Goal: Check status: Check status

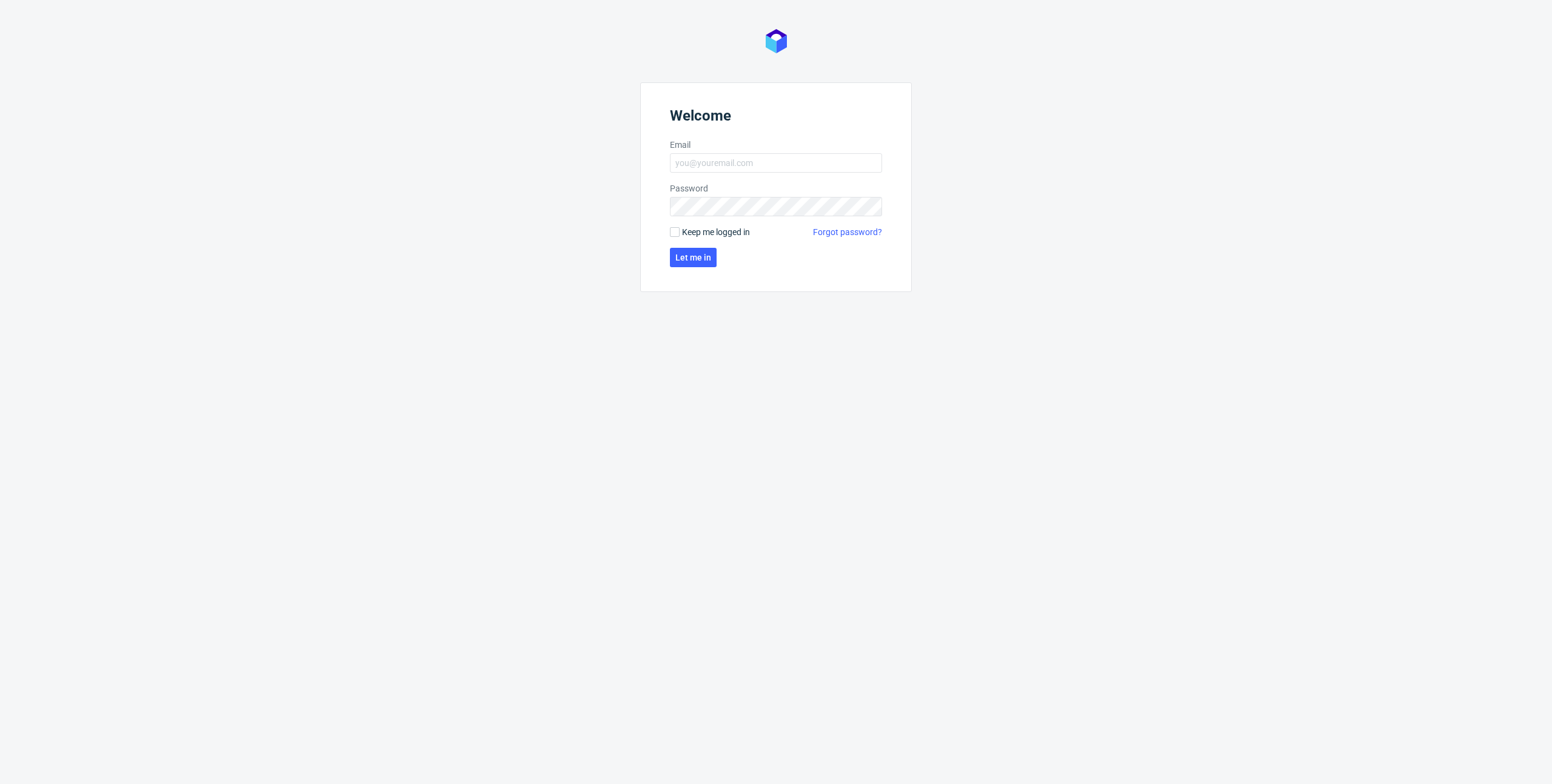
type input "[PERSON_NAME][EMAIL_ADDRESS][DOMAIN_NAME]"
click at [695, 260] on span "Let me in" at bounding box center [693, 257] width 35 height 9
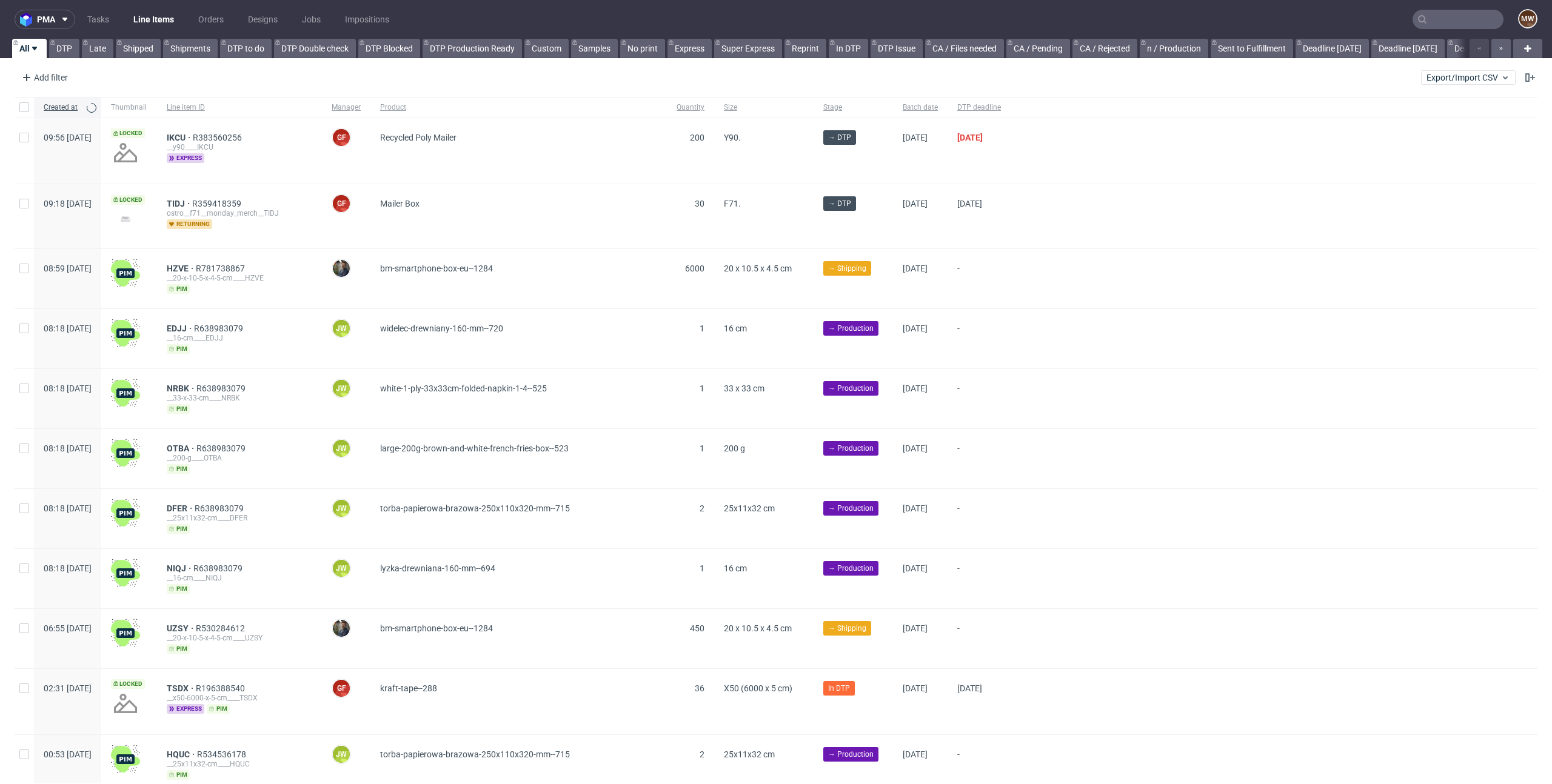
click at [1460, 12] on input "text" at bounding box center [1458, 20] width 91 height 20
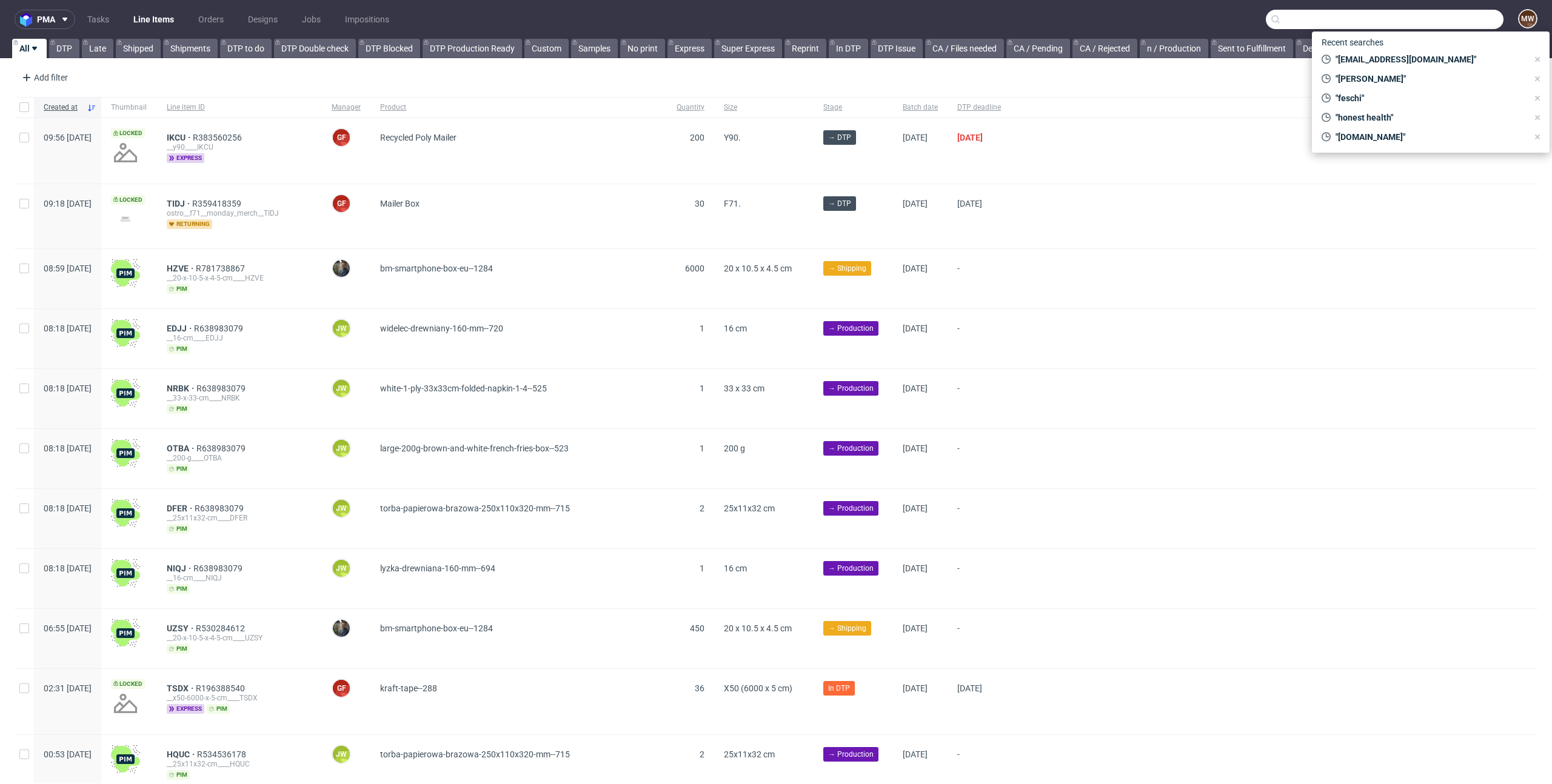
paste input "R713293416"
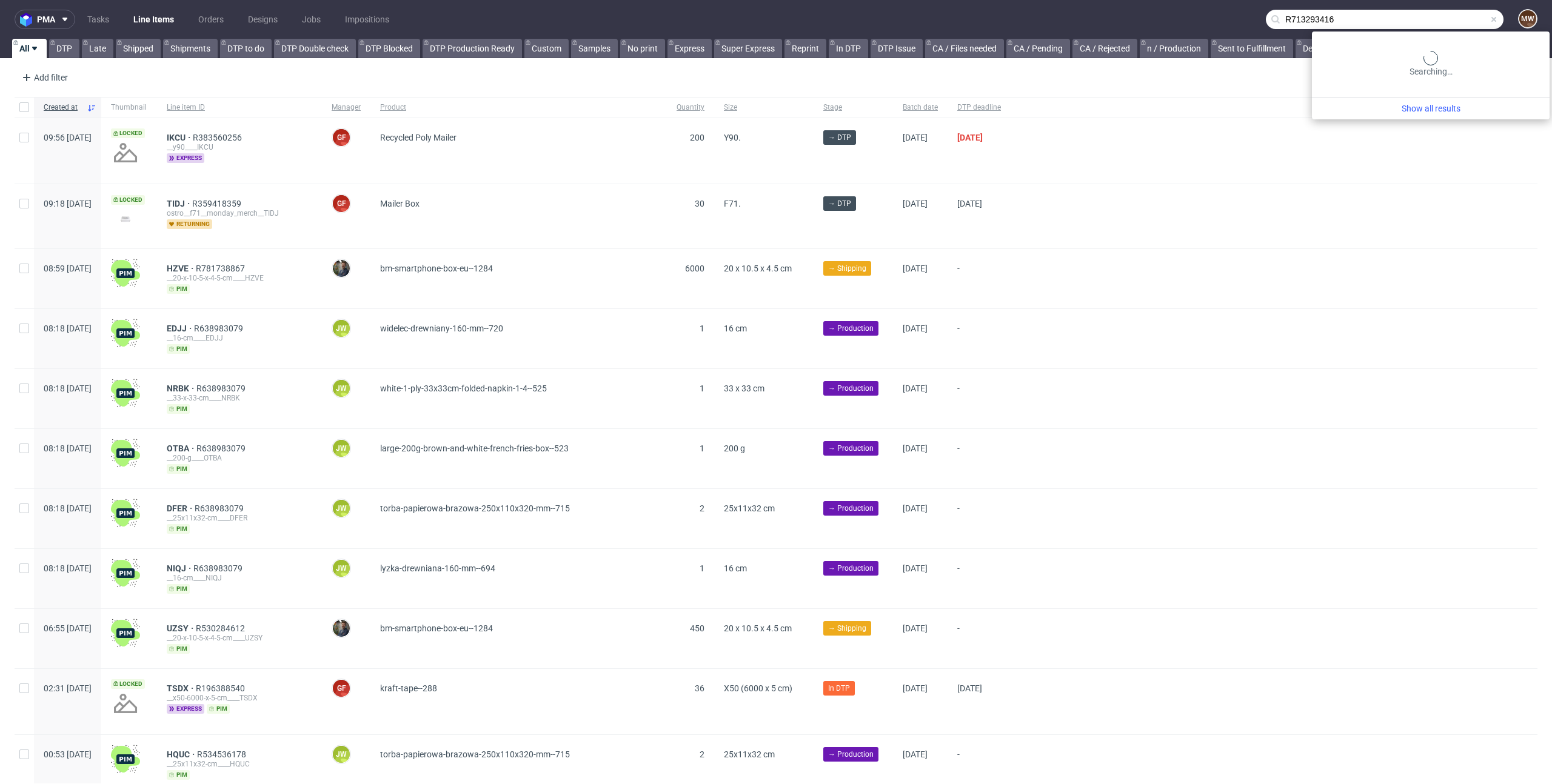
type input "R713293416"
click at [1464, 31] on div "Searching…" at bounding box center [1430, 64] width 237 height 66
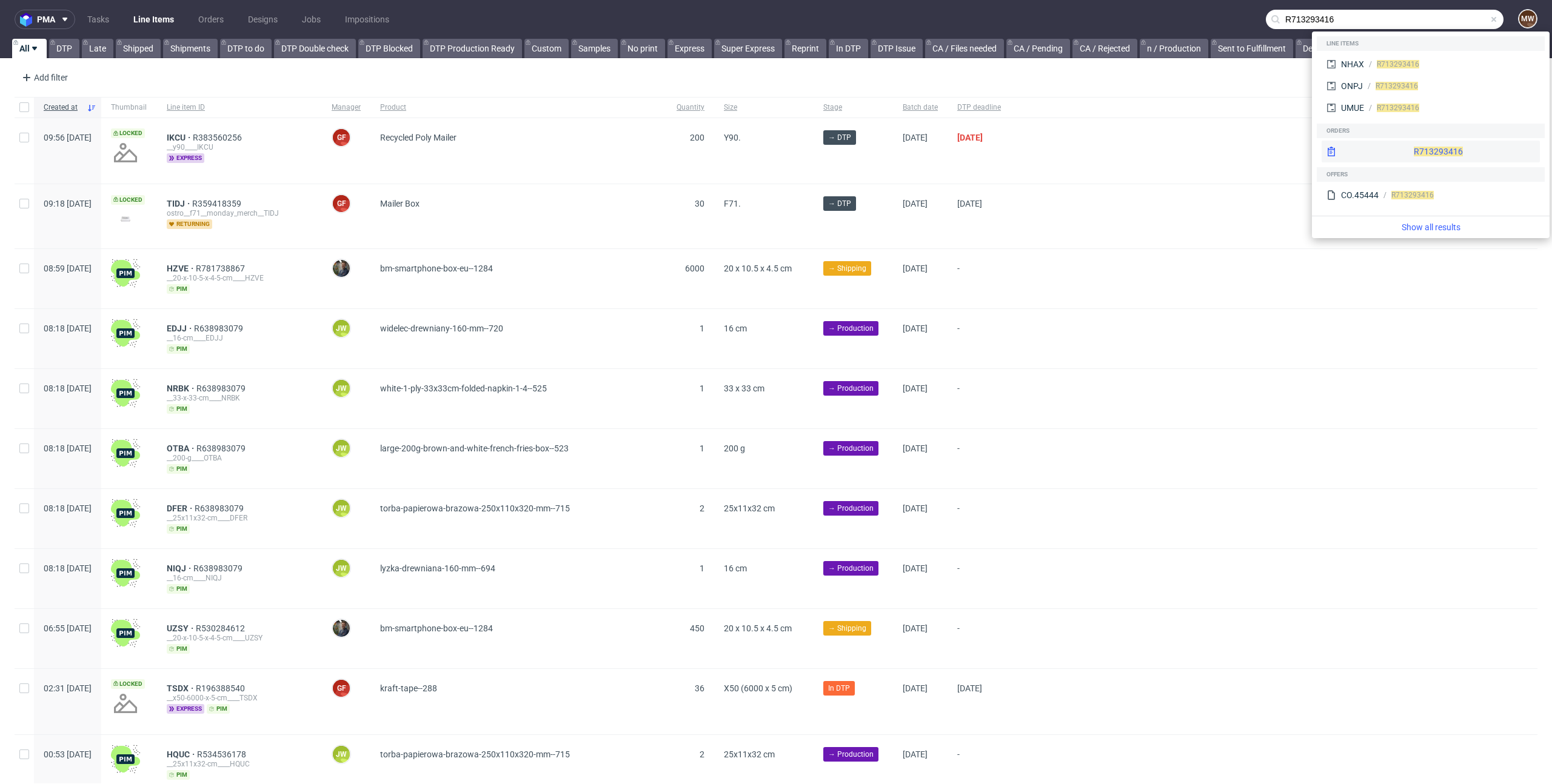
click at [1413, 147] on span "R713293416" at bounding box center [1438, 151] width 49 height 10
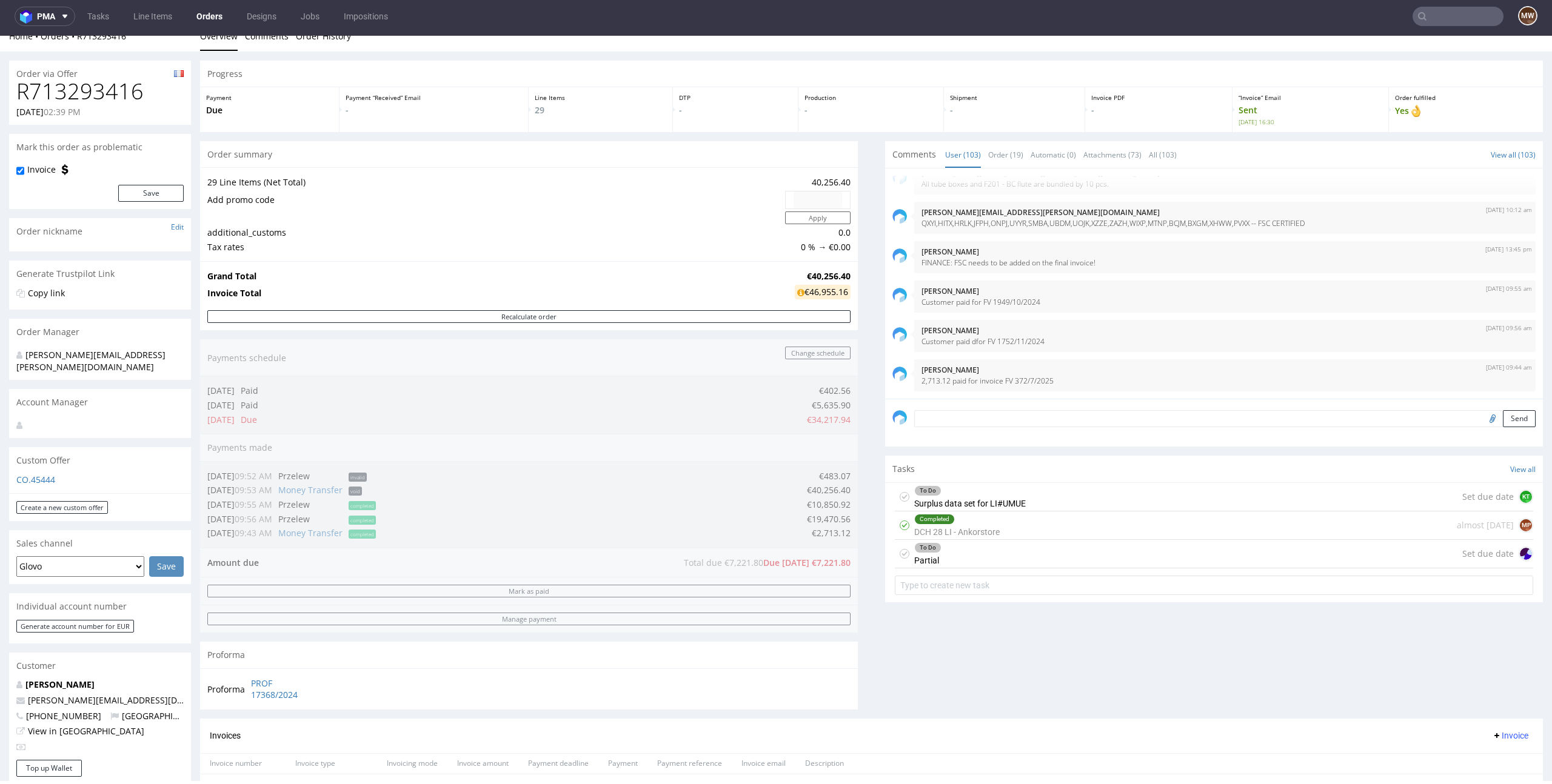
scroll to position [17, 0]
click at [720, 566] on div "Order summary 29 Line Items (Net Total) 40,256.40 Add promo code Apply addition…" at bounding box center [528, 428] width 657 height 577
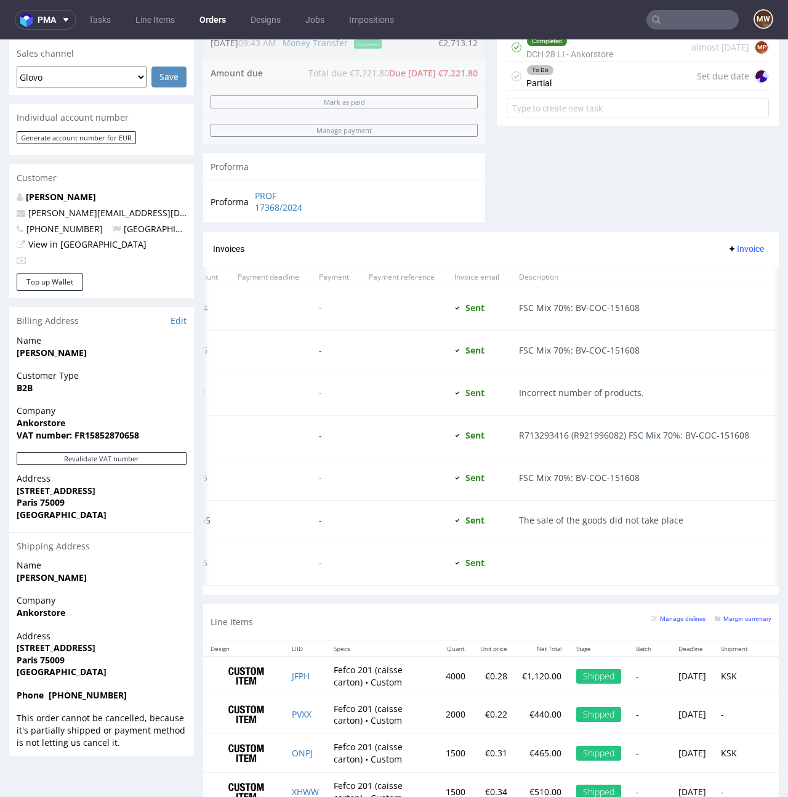
scroll to position [519, 0]
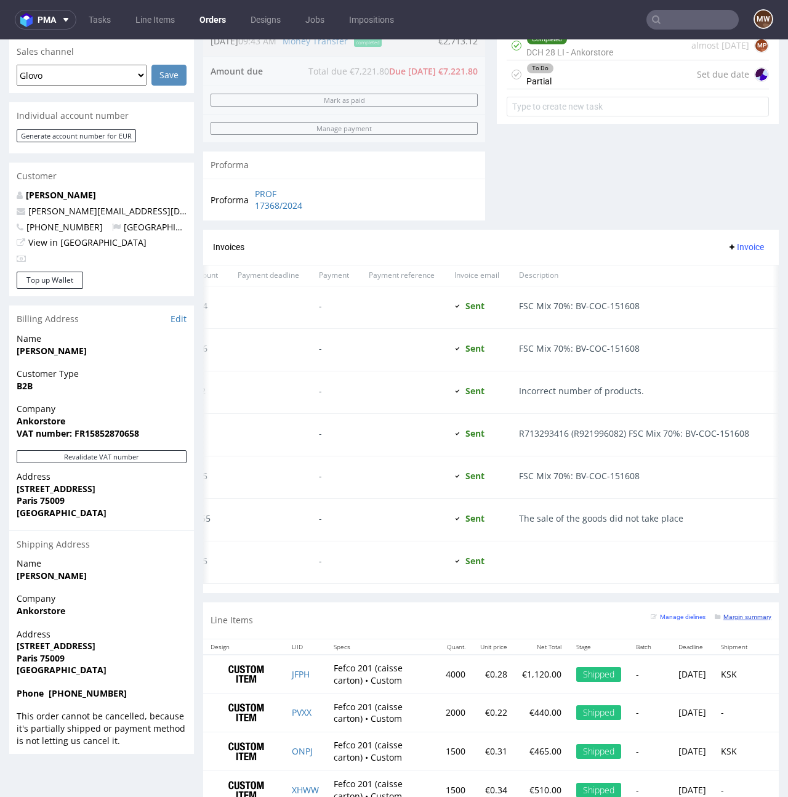
click at [738, 621] on link "Margin summary" at bounding box center [743, 616] width 57 height 9
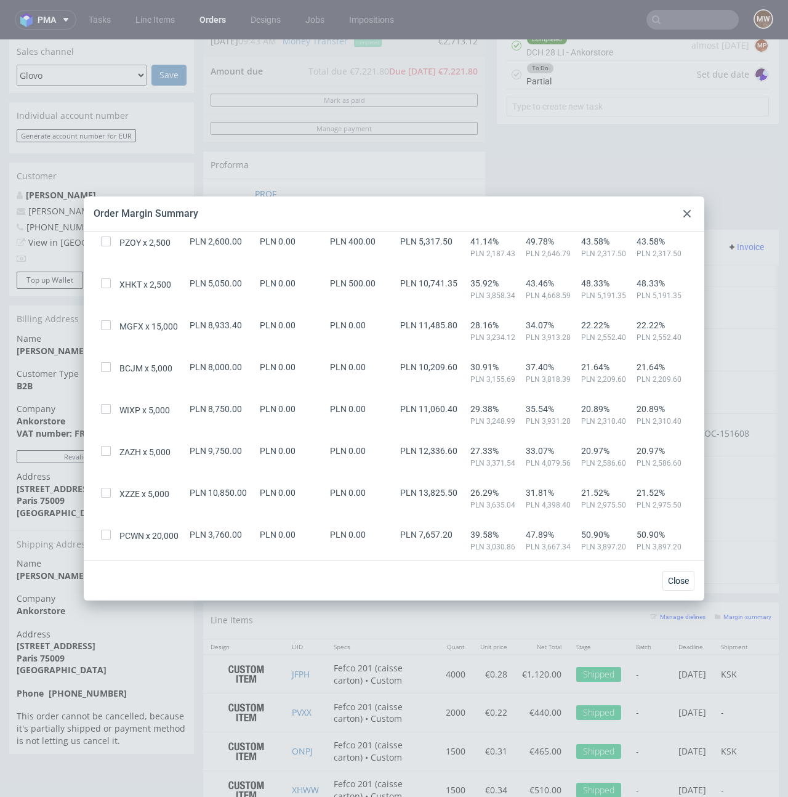
scroll to position [953, 0]
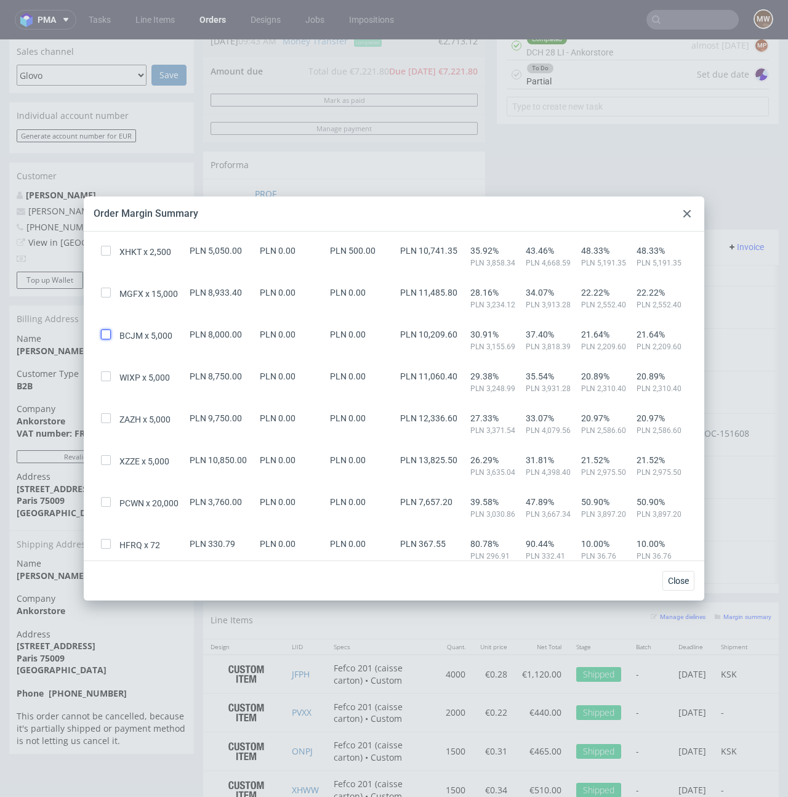
click at [105, 334] on input "checkbox" at bounding box center [106, 334] width 10 height 10
checkbox input "true"
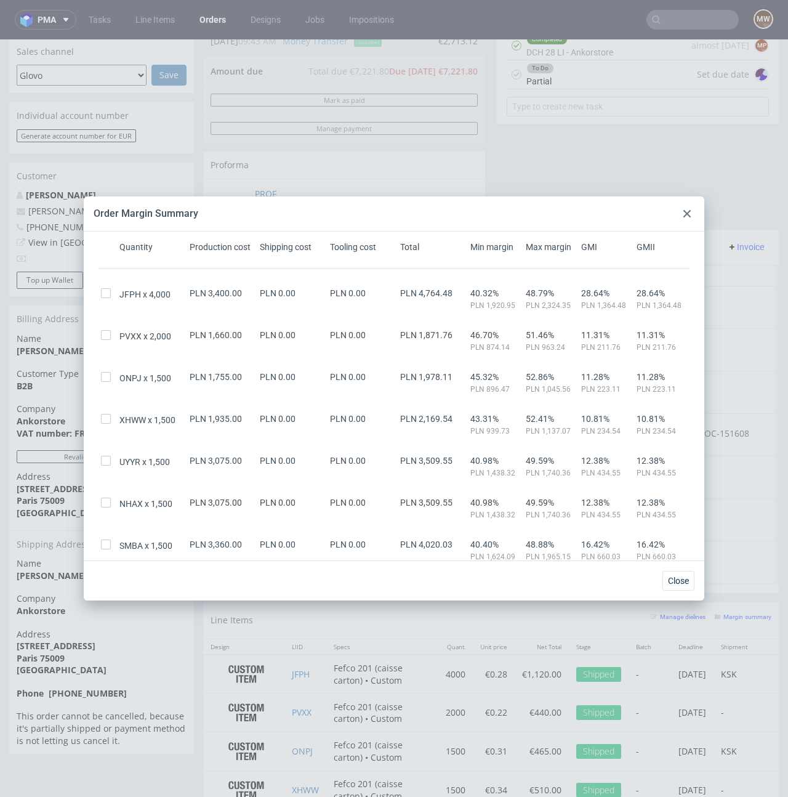
scroll to position [74, 0]
click at [105, 375] on input "checkbox" at bounding box center [106, 376] width 10 height 10
checkbox input "true"
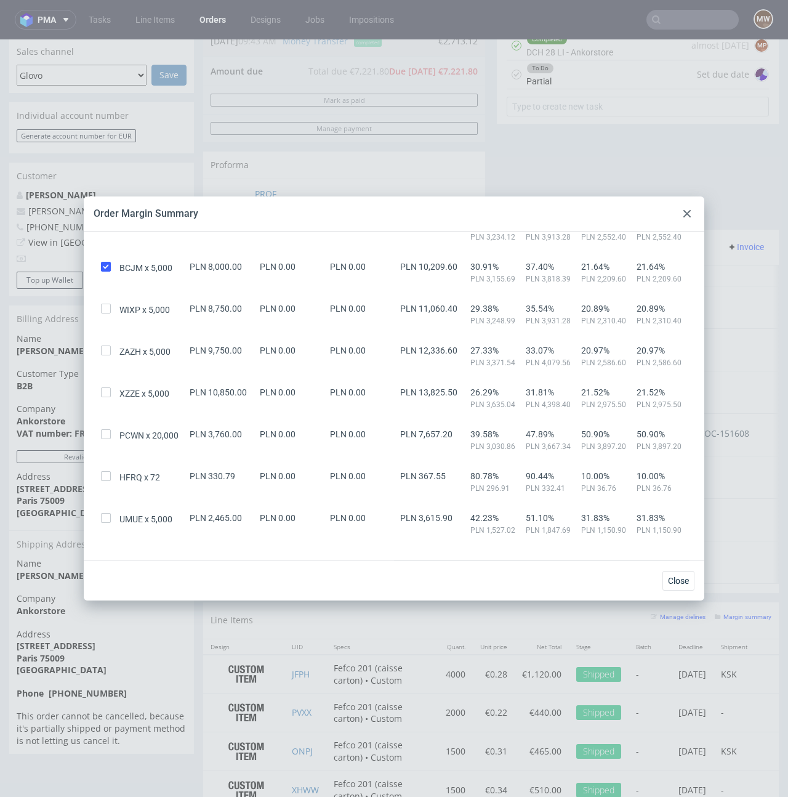
scroll to position [1023, 0]
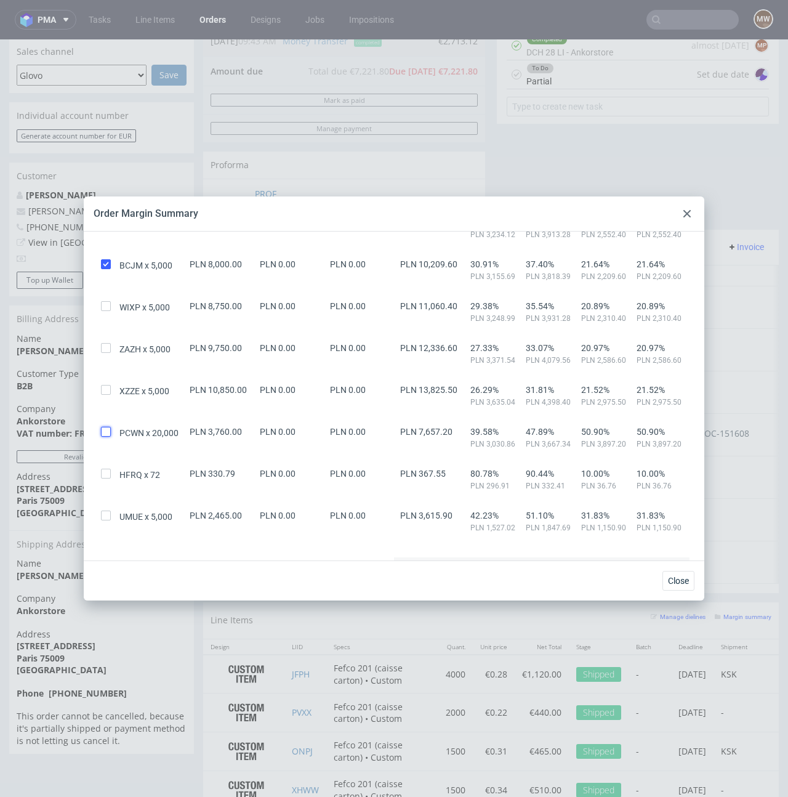
click at [105, 434] on input "checkbox" at bounding box center [106, 432] width 10 height 10
checkbox input "true"
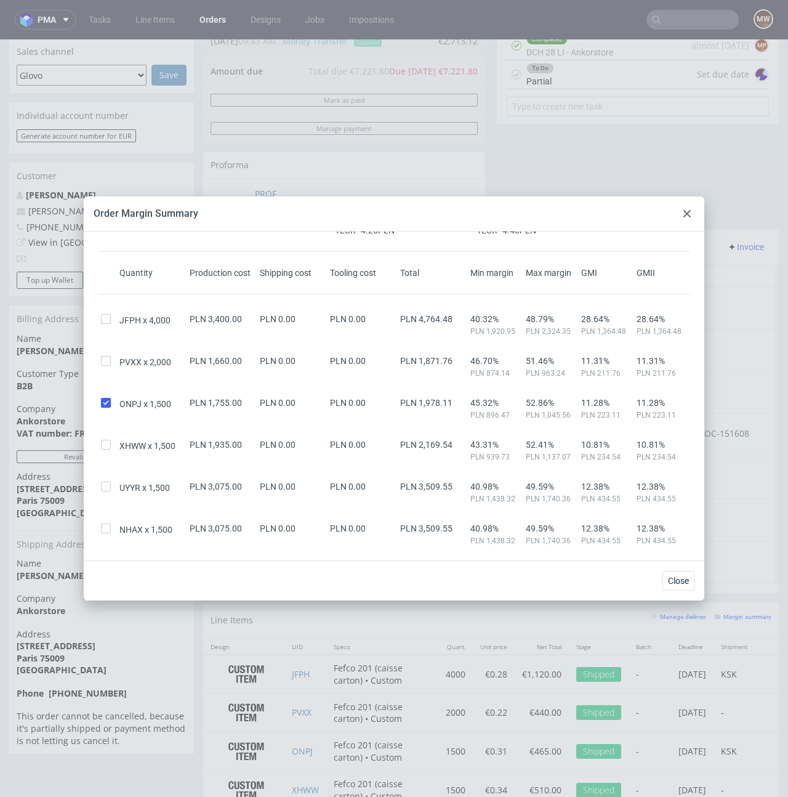
scroll to position [43, 0]
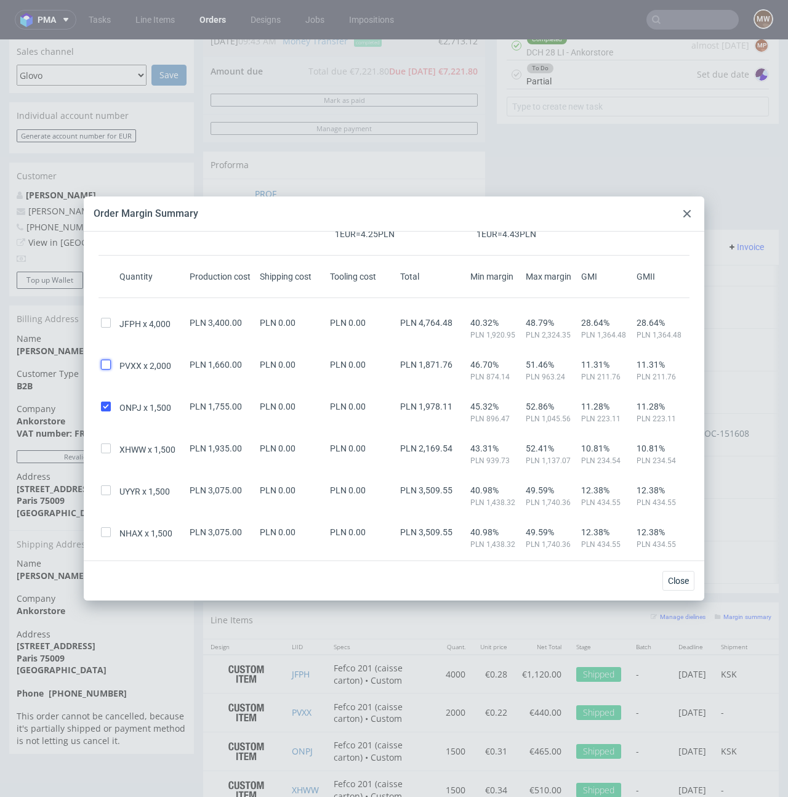
click at [106, 365] on input "checkbox" at bounding box center [106, 365] width 10 height 10
checkbox input "true"
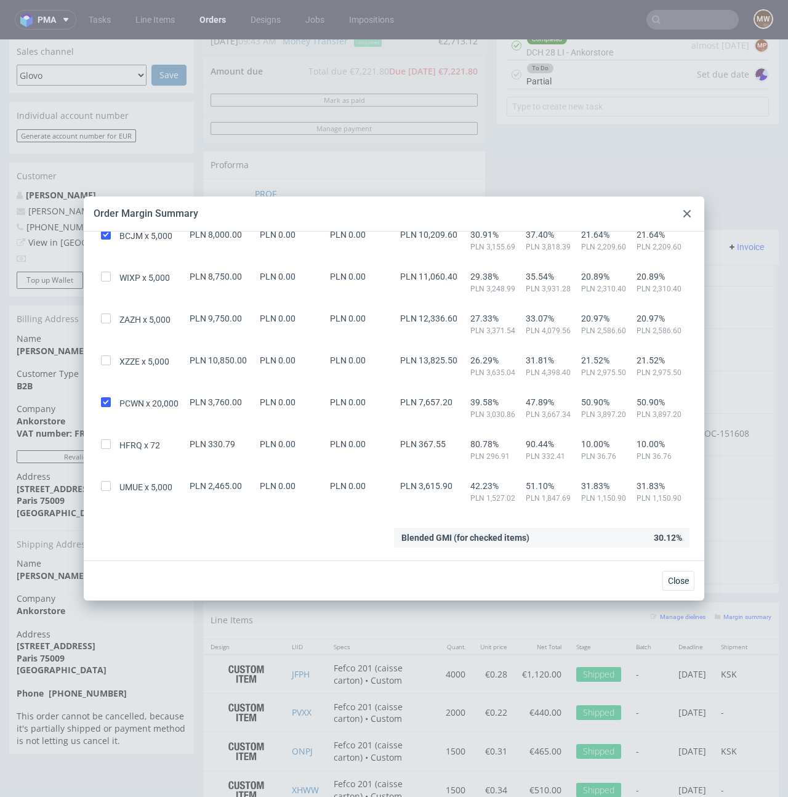
scroll to position [1074, 0]
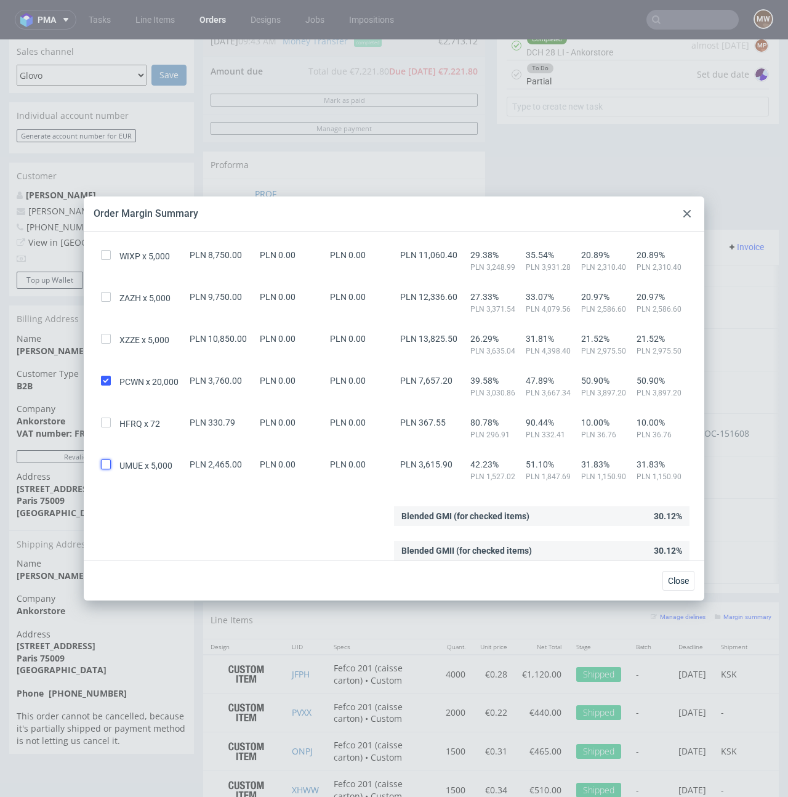
click at [104, 462] on input "checkbox" at bounding box center [106, 464] width 10 height 10
checkbox input "true"
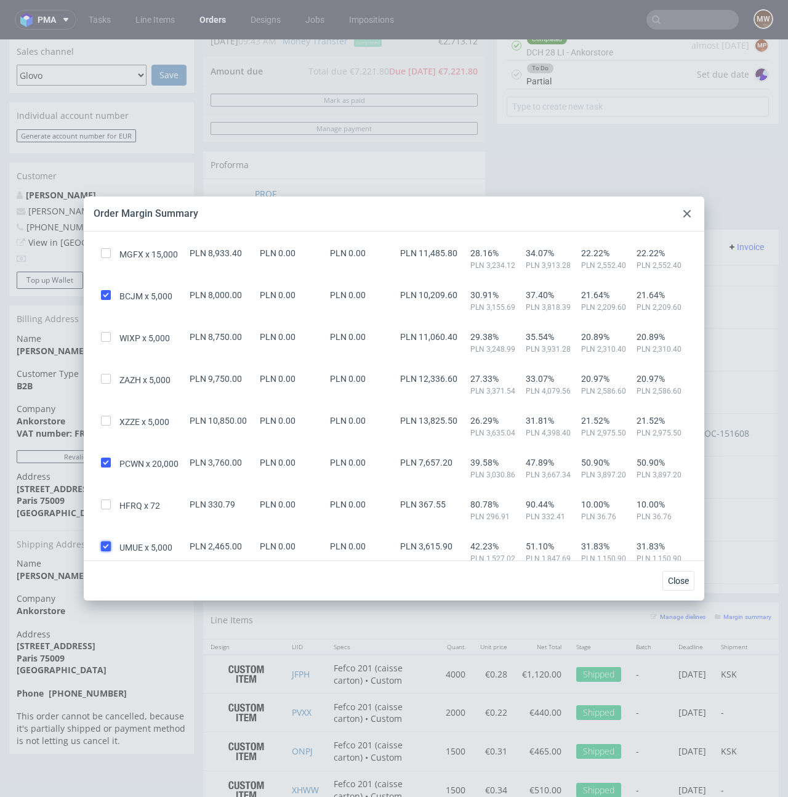
scroll to position [990, 0]
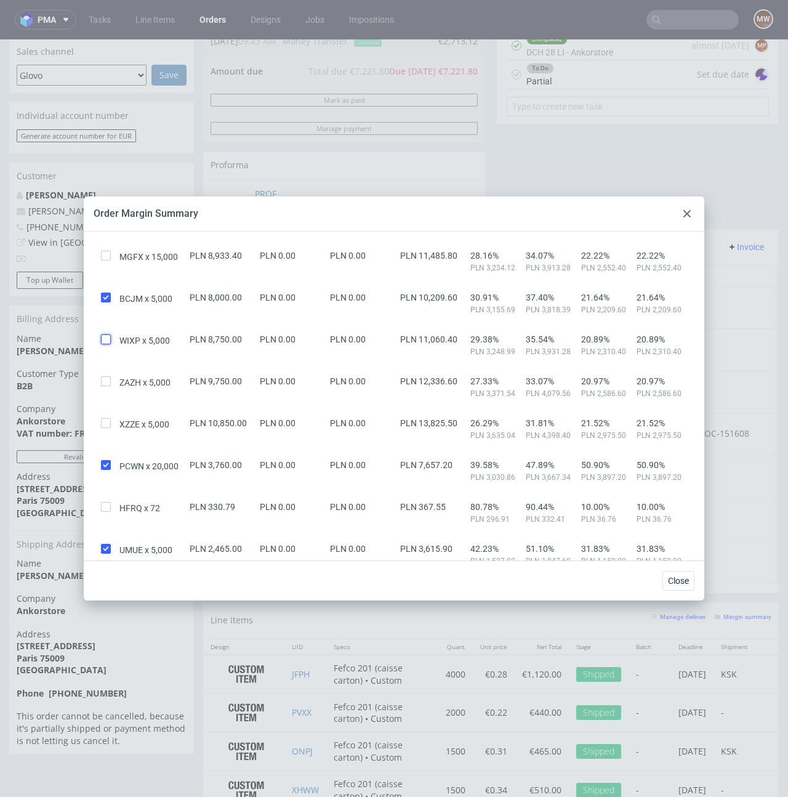
click at [104, 340] on input "checkbox" at bounding box center [106, 339] width 10 height 10
checkbox input "true"
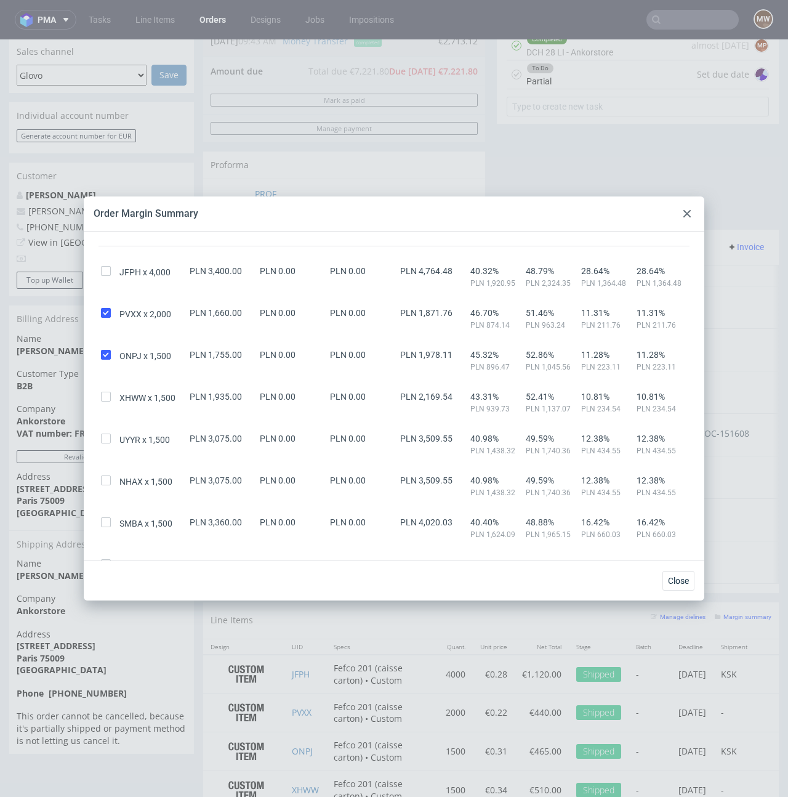
scroll to position [94, 0]
click at [108, 400] on input "checkbox" at bounding box center [106, 397] width 10 height 10
checkbox input "true"
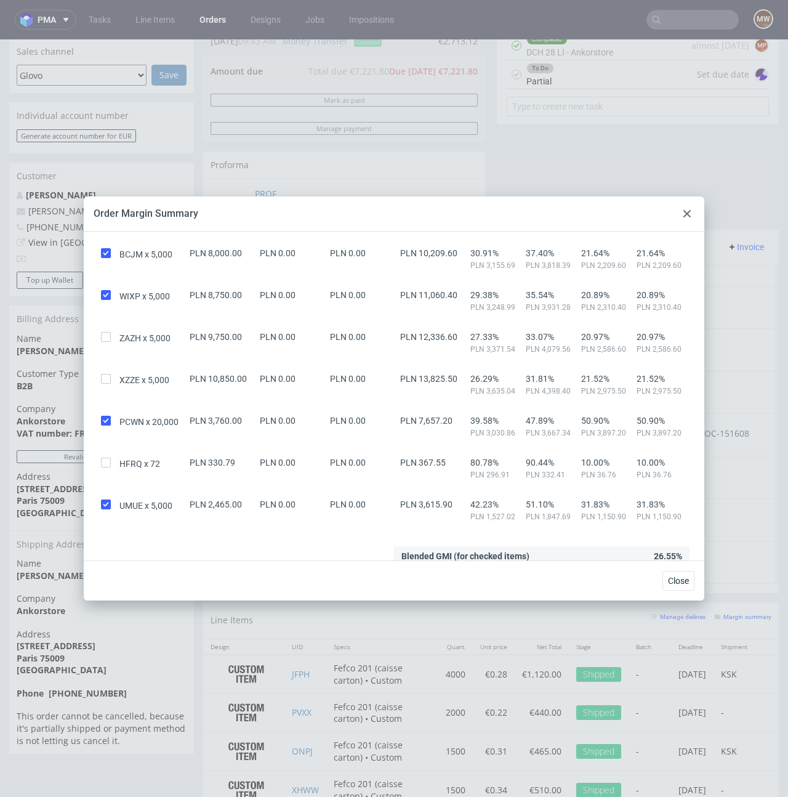
scroll to position [1074, 0]
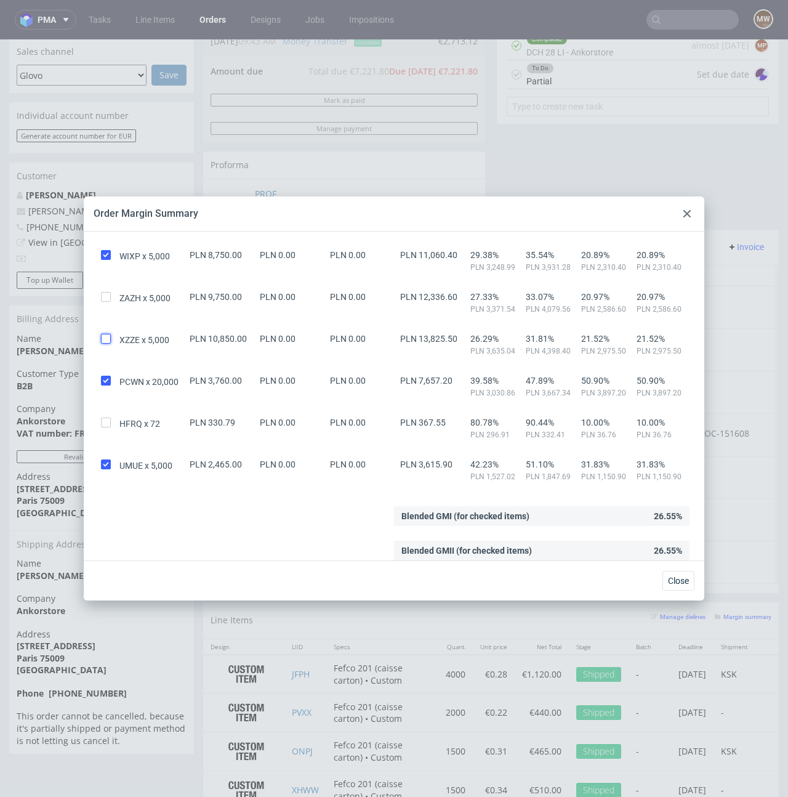
click at [109, 337] on input "checkbox" at bounding box center [106, 339] width 10 height 10
checkbox input "true"
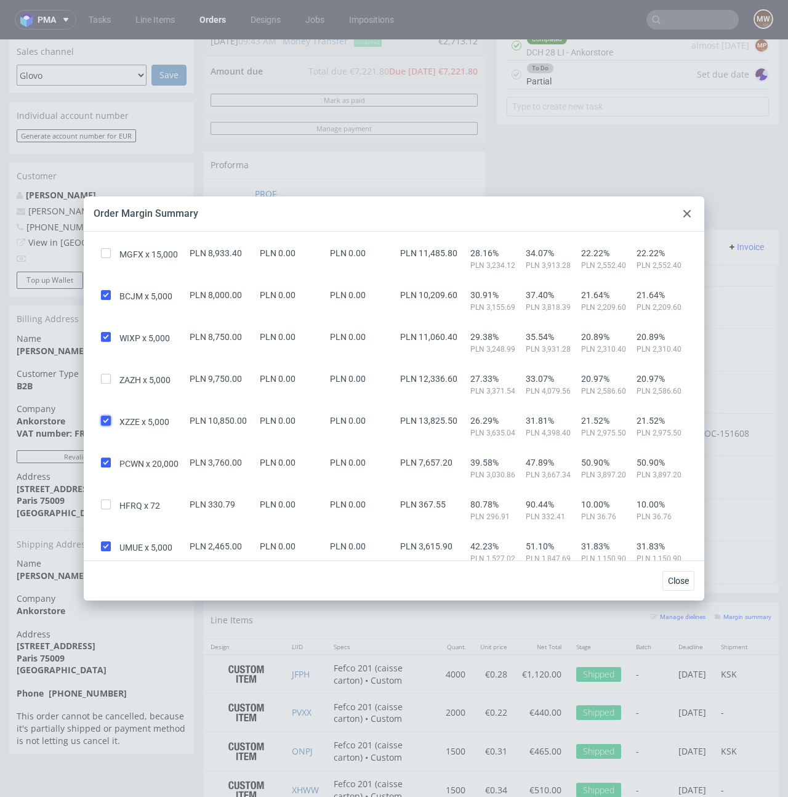
scroll to position [991, 0]
click at [103, 380] on input "checkbox" at bounding box center [106, 380] width 10 height 10
checkbox input "true"
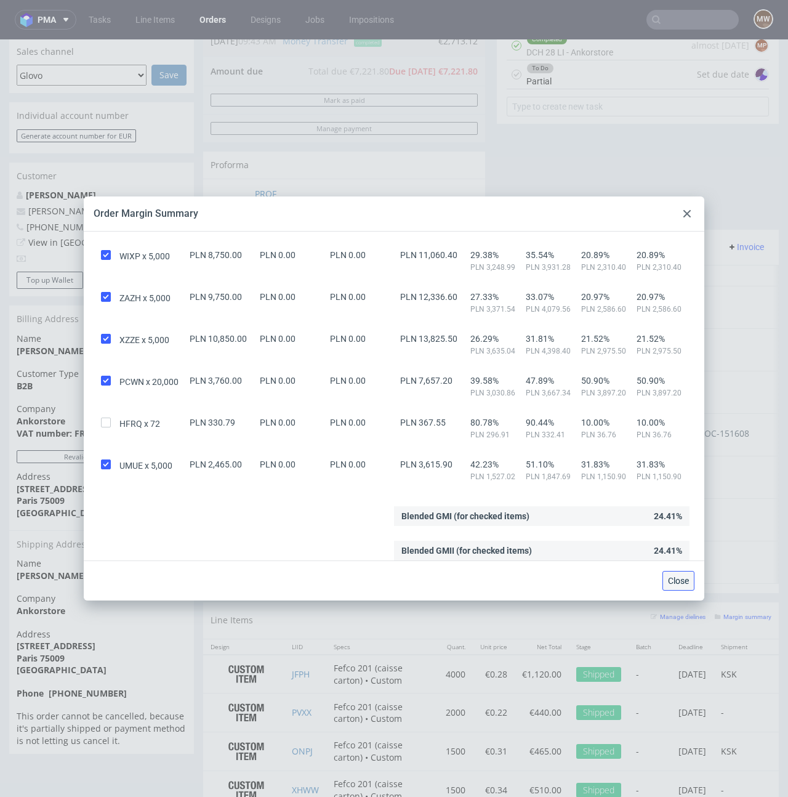
click at [679, 579] on span "Close" at bounding box center [678, 580] width 21 height 9
